Goal: Entertainment & Leisure: Consume media (video, audio)

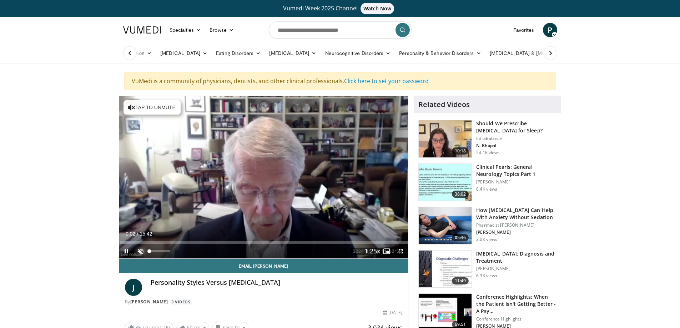
click at [140, 252] on span "Video Player" at bounding box center [141, 251] width 14 height 14
click at [166, 252] on div "Volume Level" at bounding box center [158, 251] width 17 height 2
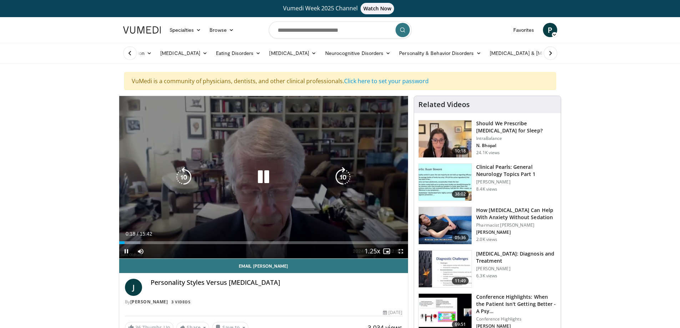
click at [334, 181] on icon "Video Player" at bounding box center [343, 177] width 20 height 20
click at [334, 176] on icon "Video Player" at bounding box center [343, 177] width 20 height 20
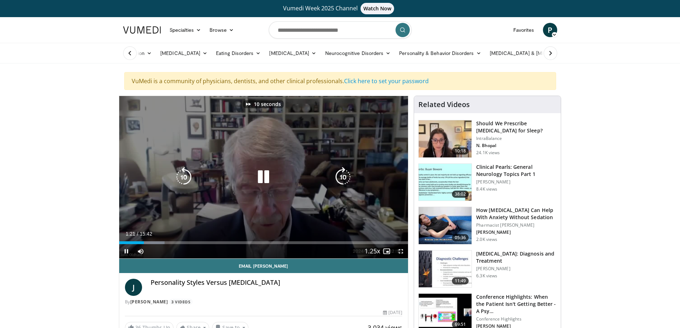
click at [334, 176] on icon "Video Player" at bounding box center [343, 177] width 20 height 20
click at [334, 178] on icon "Video Player" at bounding box center [343, 177] width 20 height 20
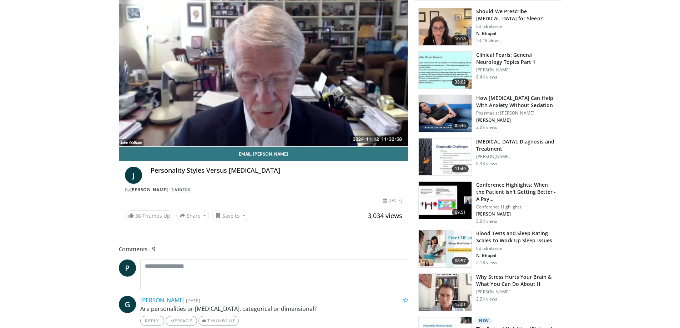
scroll to position [36, 0]
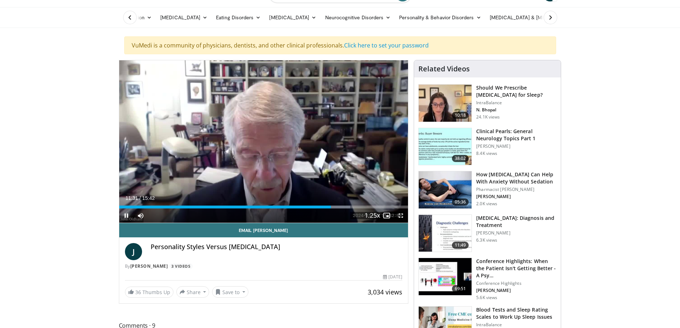
drag, startPoint x: 126, startPoint y: 213, endPoint x: 123, endPoint y: 217, distance: 5.1
click at [126, 213] on span "Video Player" at bounding box center [126, 216] width 14 height 14
